Goal: Task Accomplishment & Management: Complete application form

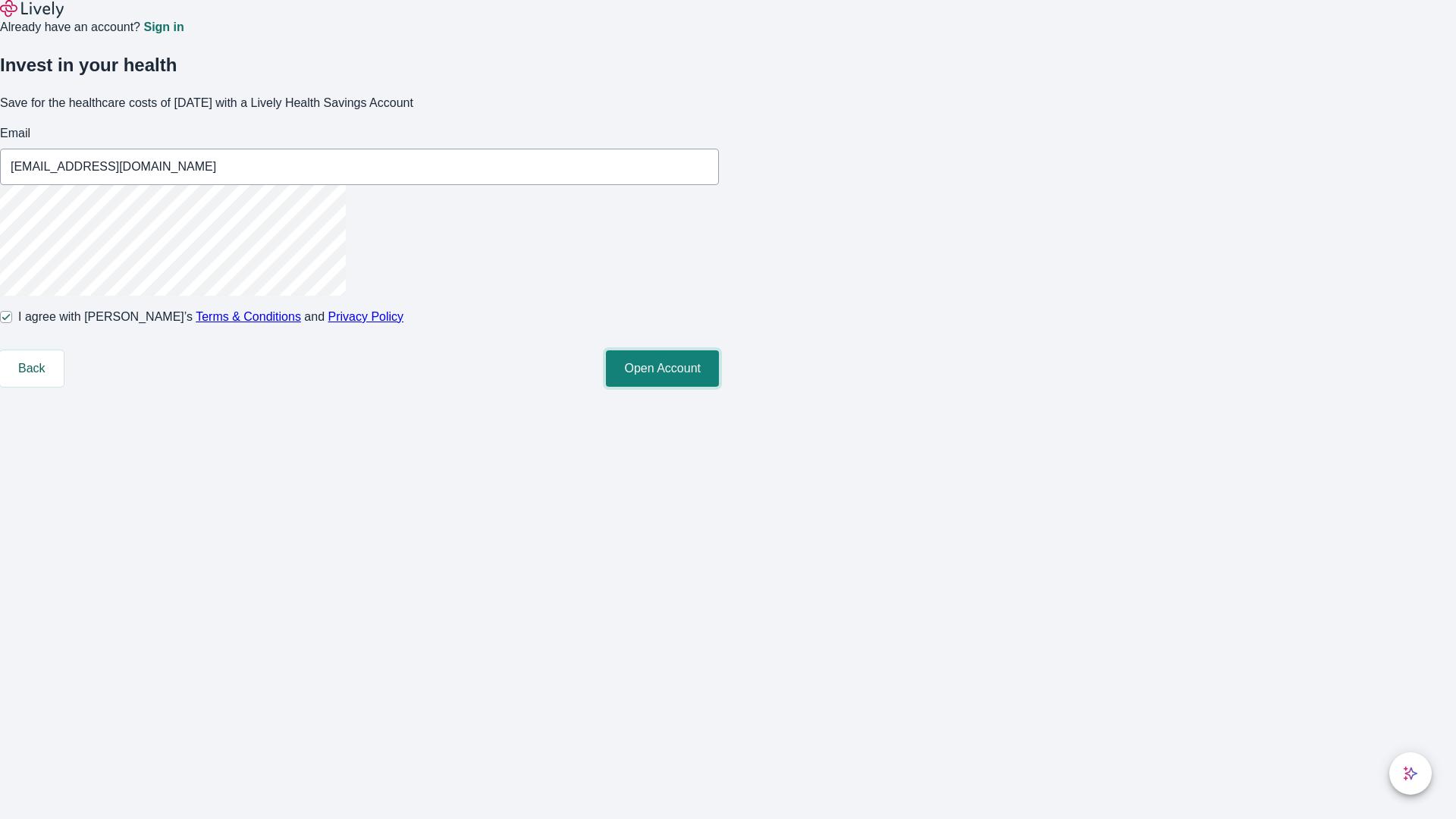
click at [719, 387] on button "Open Account" at bounding box center [663, 369] width 113 height 36
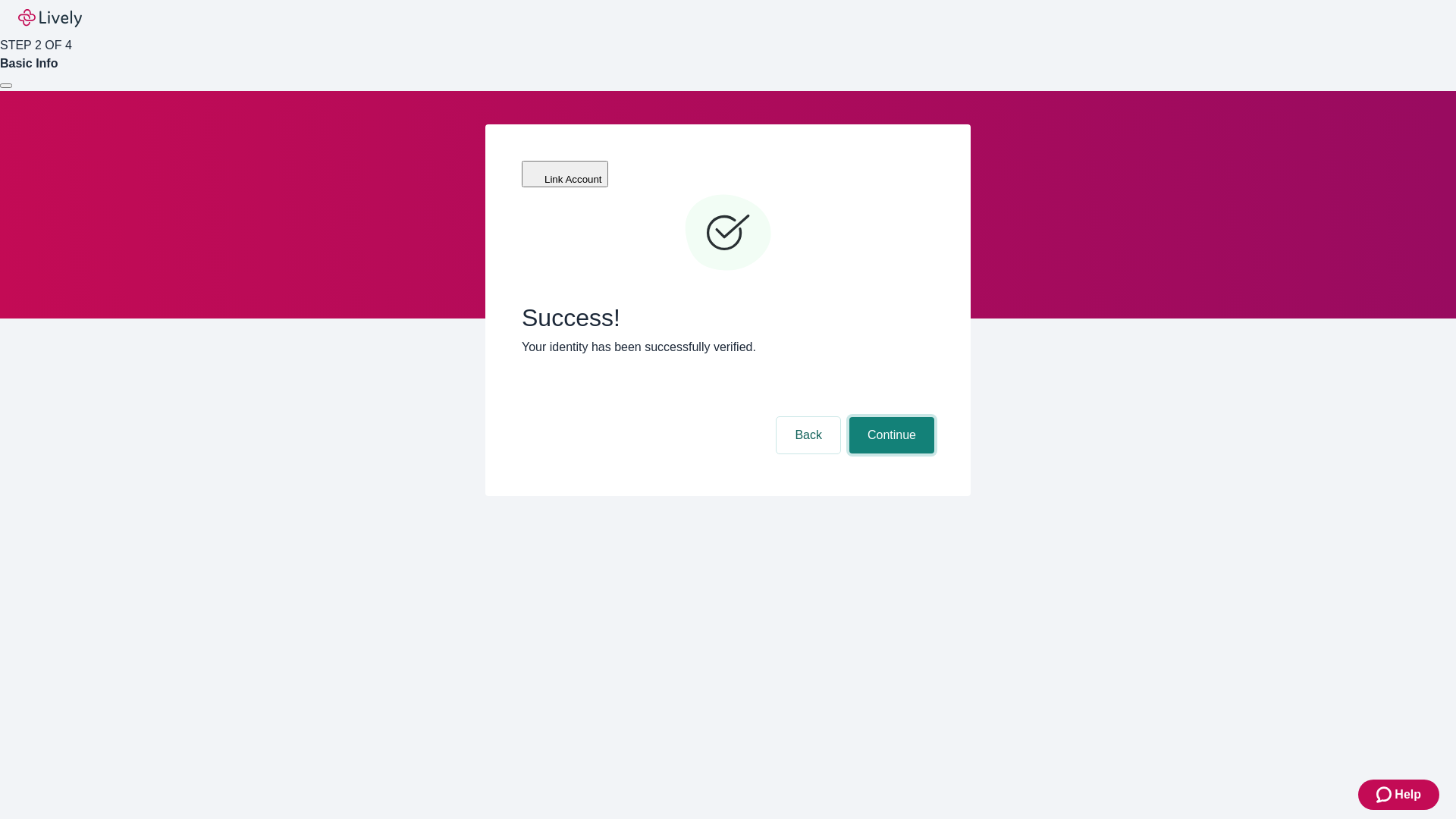
click at [889, 417] on button "Continue" at bounding box center [892, 435] width 85 height 36
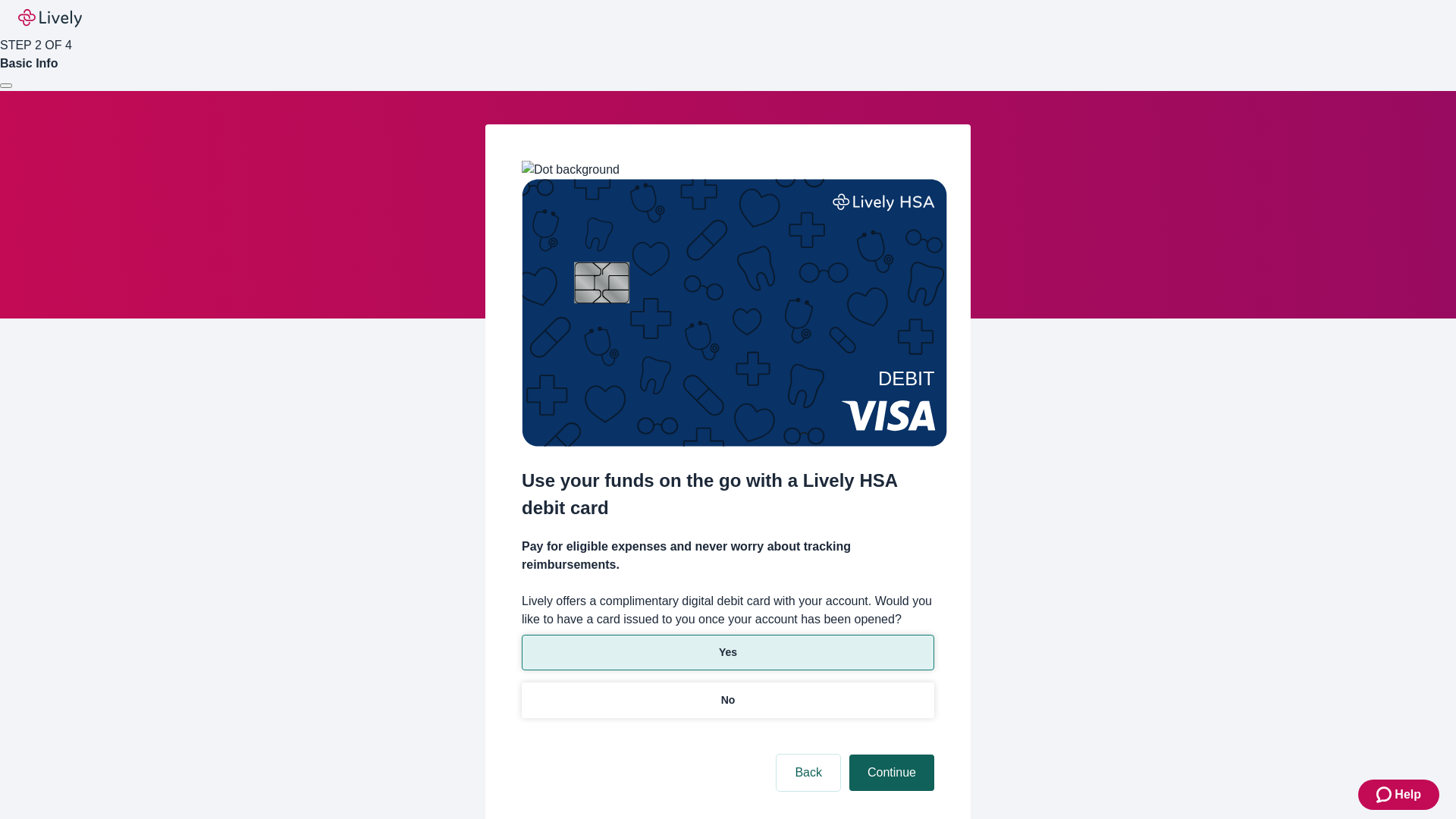
click at [727, 644] on p "Yes" at bounding box center [728, 652] width 18 height 16
click at [889, 755] on button "Continue" at bounding box center [892, 773] width 85 height 36
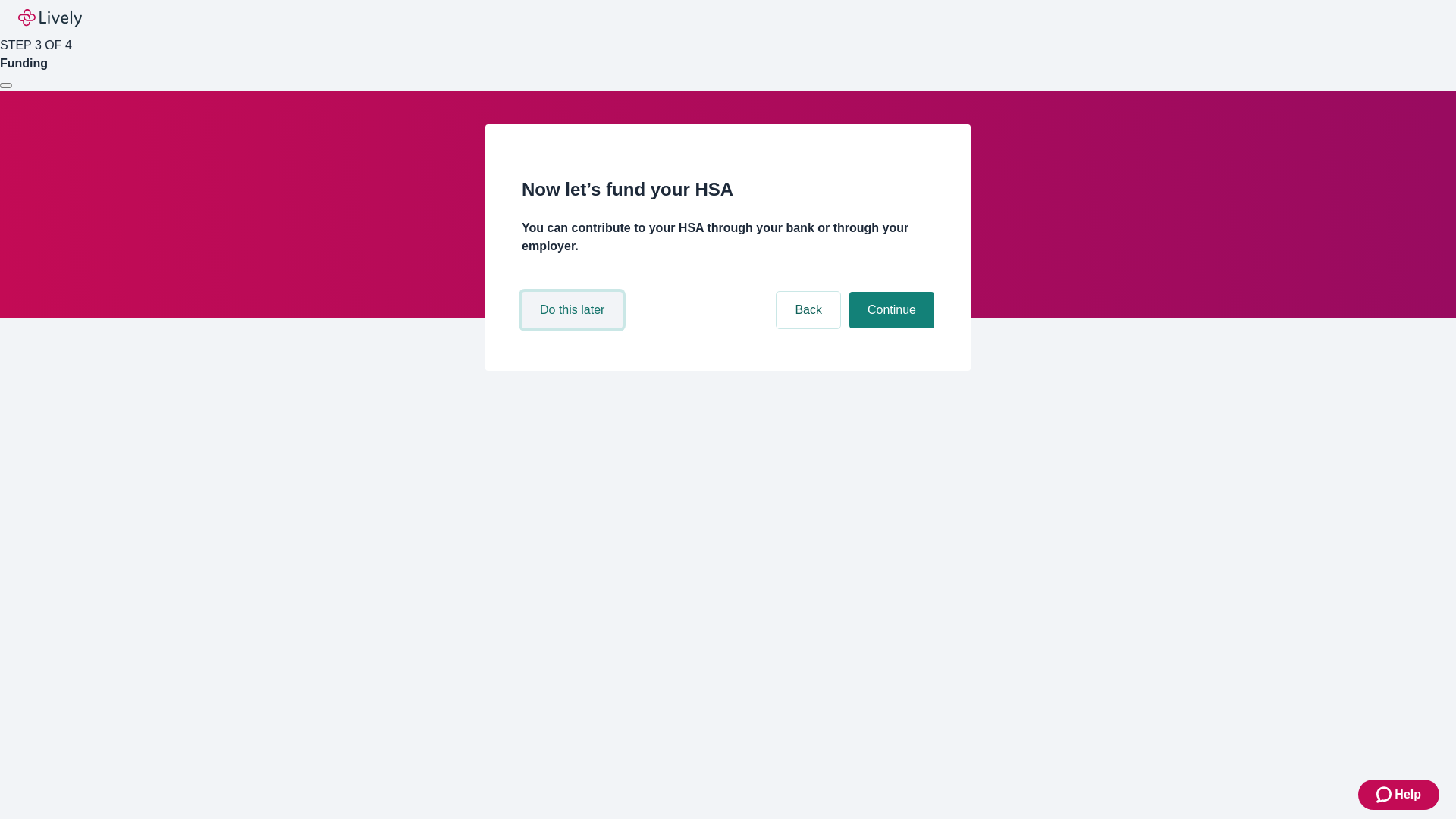
click at [574, 328] on button "Do this later" at bounding box center [571, 310] width 101 height 36
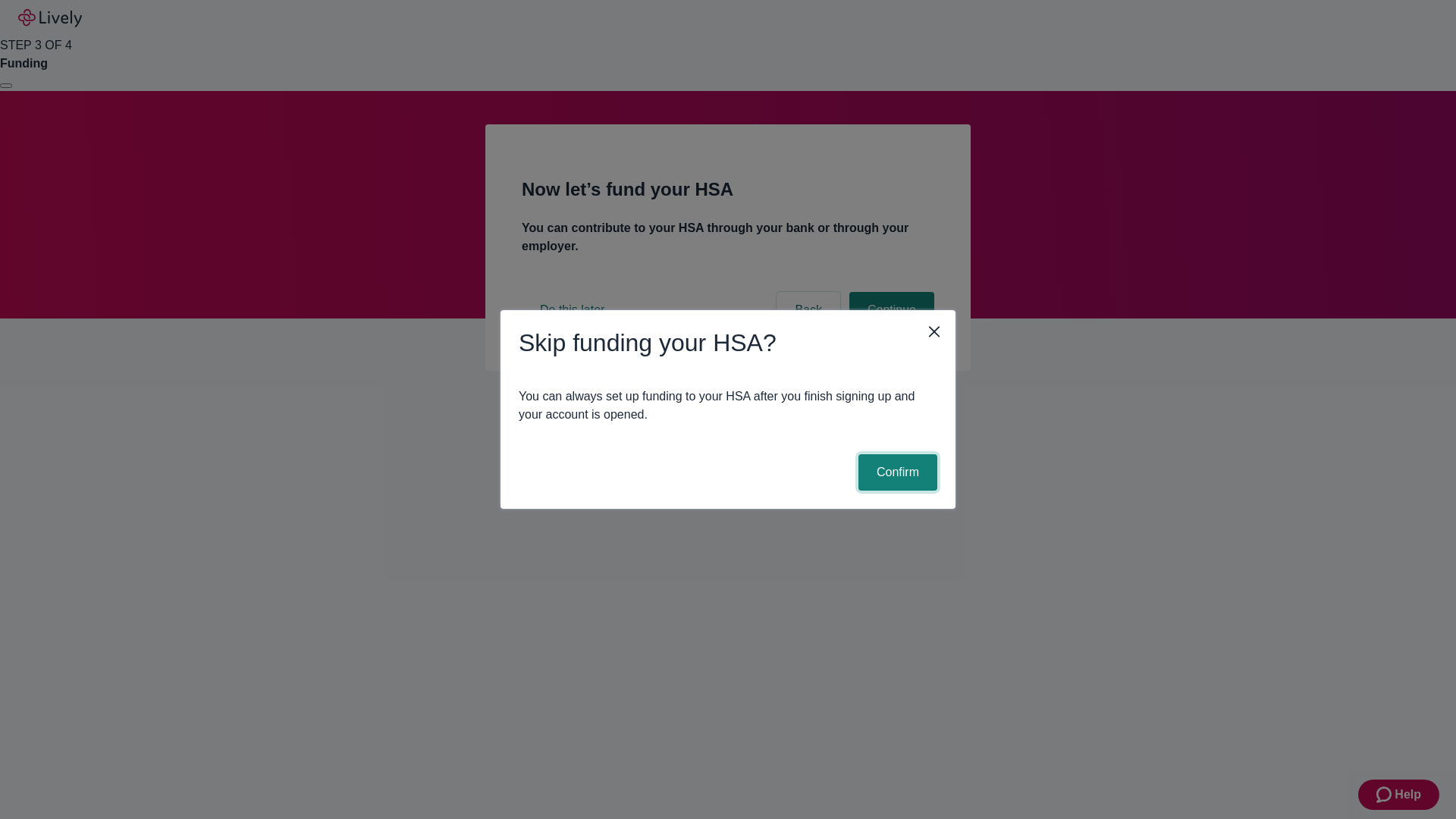
click at [896, 472] on button "Confirm" at bounding box center [898, 472] width 79 height 36
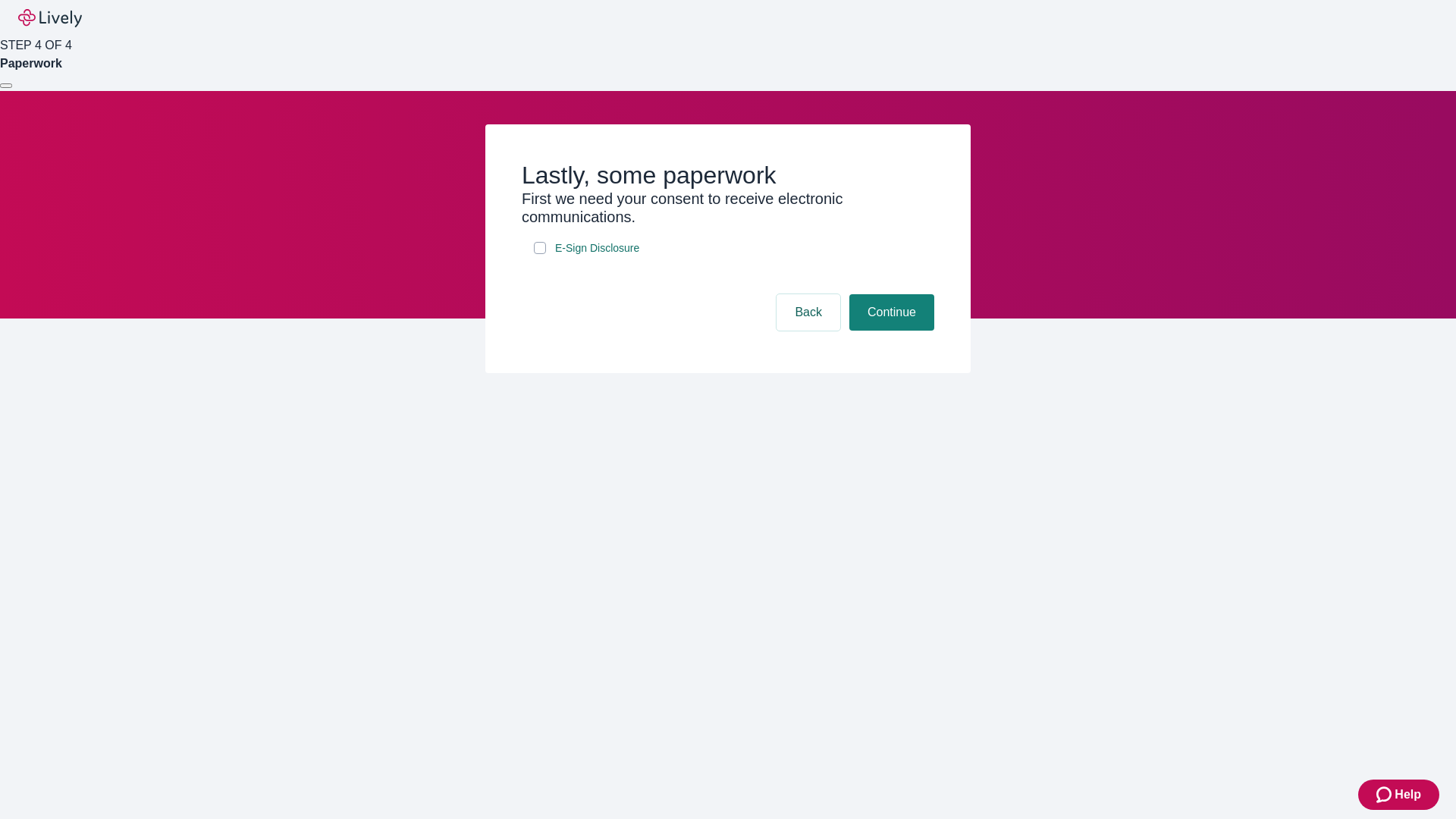
click at [540, 254] on input "E-Sign Disclosure" at bounding box center [540, 248] width 12 height 12
checkbox input "true"
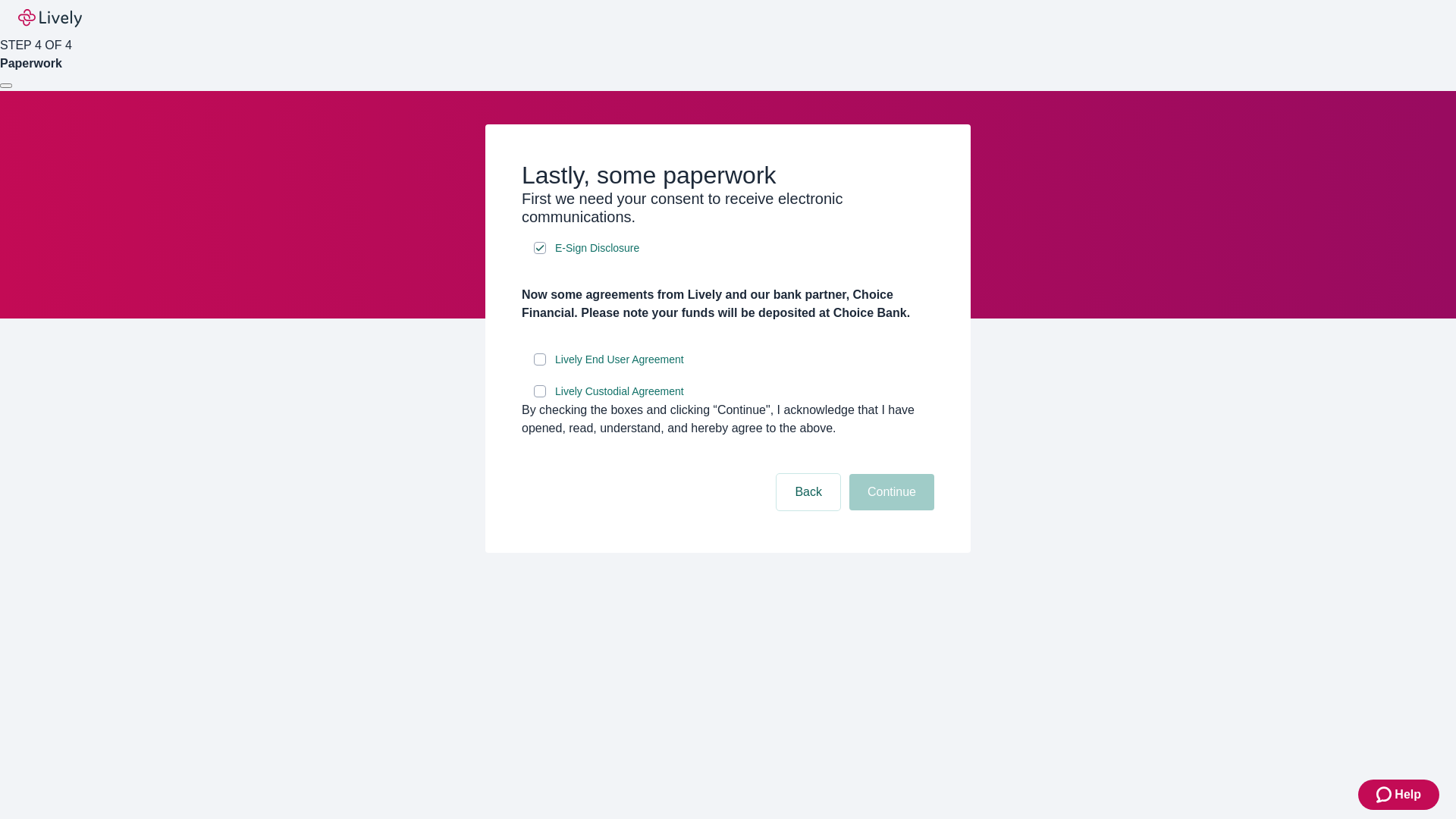
click at [540, 366] on input "Lively End User Agreement" at bounding box center [540, 359] width 12 height 12
checkbox input "true"
click at [540, 397] on input "Lively Custodial Agreement" at bounding box center [540, 391] width 12 height 12
checkbox input "true"
click at [889, 511] on button "Continue" at bounding box center [892, 493] width 85 height 36
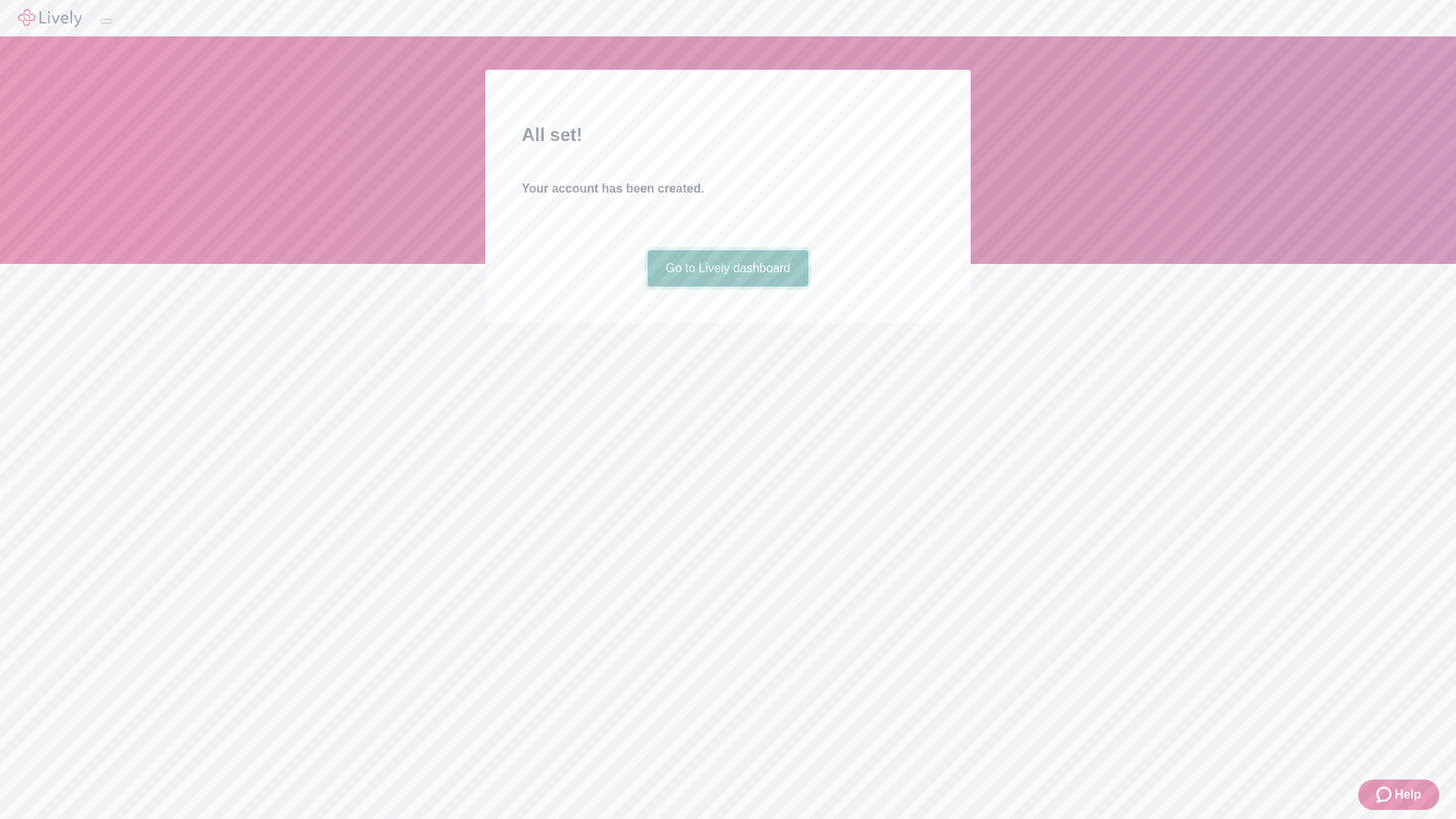
click at [727, 287] on link "Go to Lively dashboard" at bounding box center [729, 269] width 161 height 36
